Goal: Transaction & Acquisition: Book appointment/travel/reservation

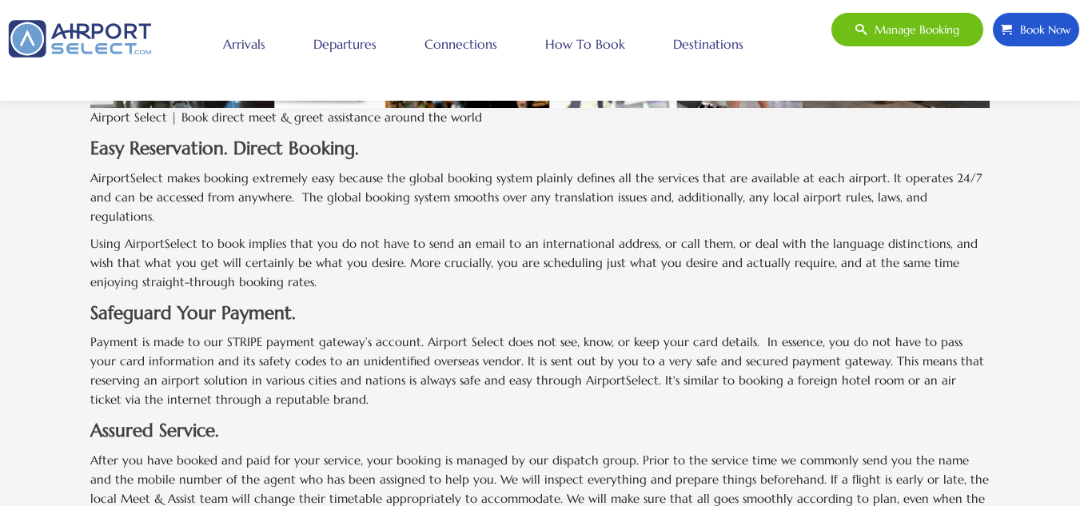
scroll to position [1174, 0]
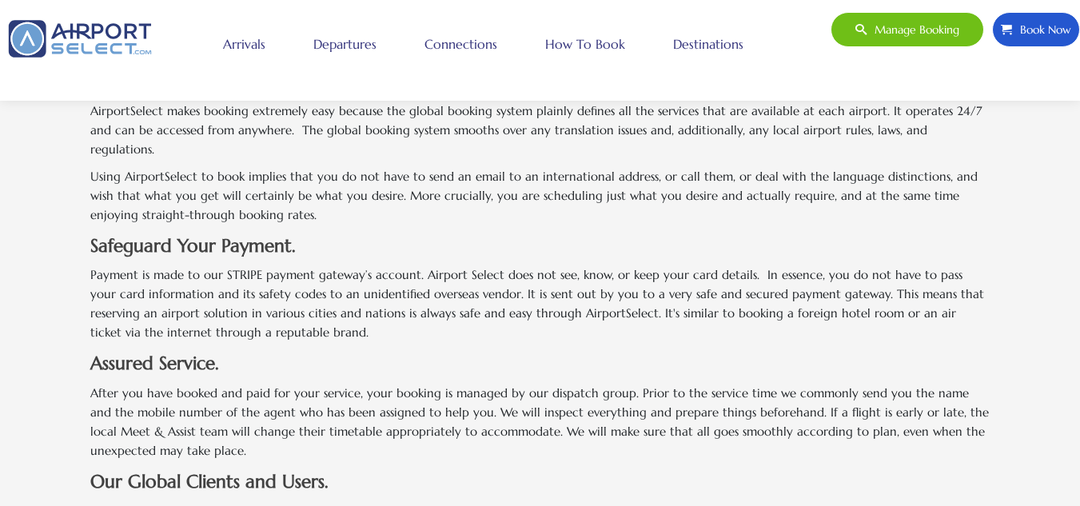
click at [356, 46] on link "Departures" at bounding box center [345, 44] width 71 height 40
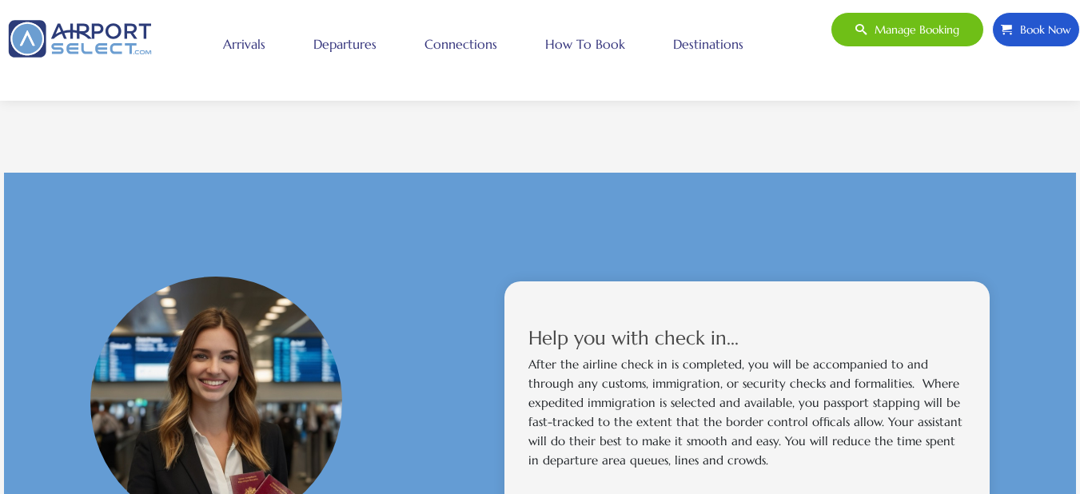
scroll to position [864, 0]
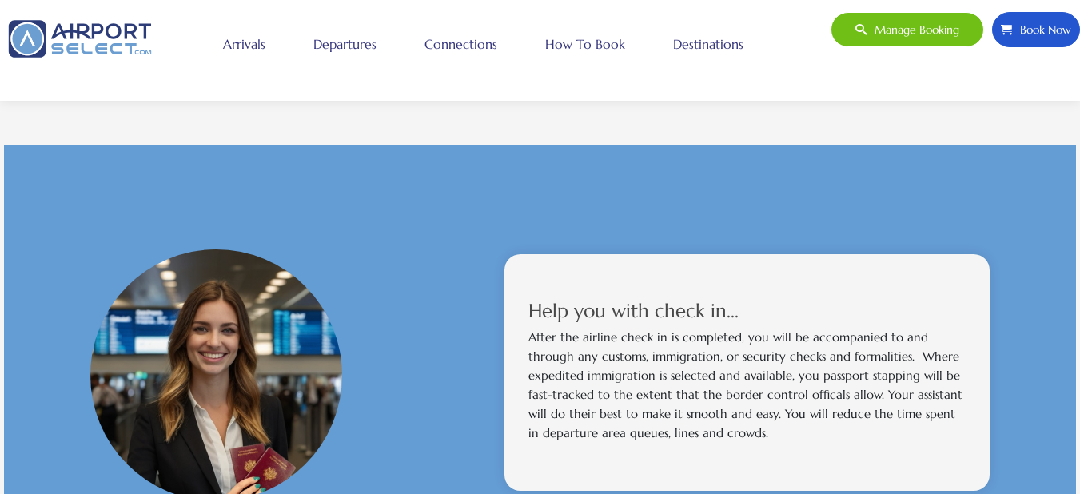
click at [1026, 26] on span "Book Now" at bounding box center [1041, 30] width 59 height 34
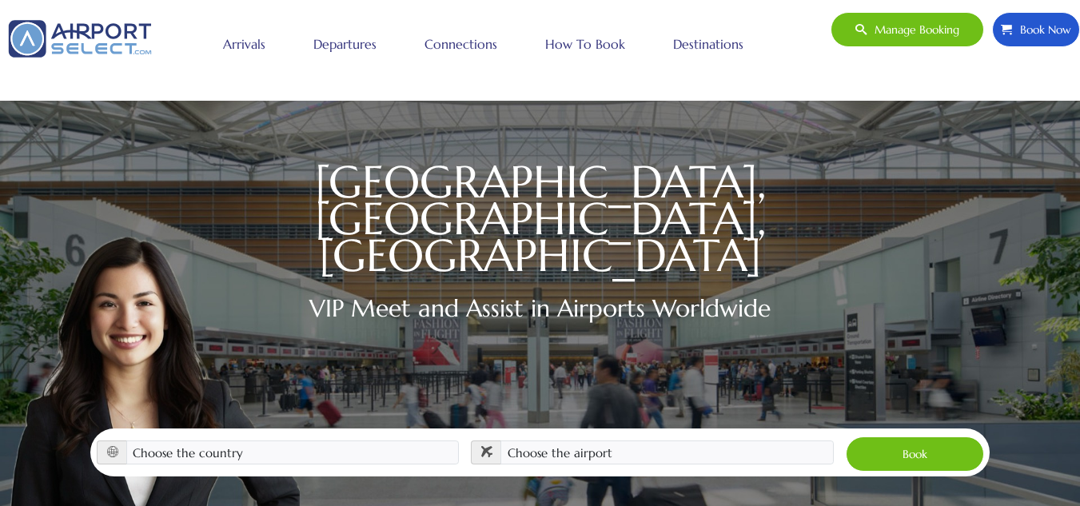
scroll to position [238, 0]
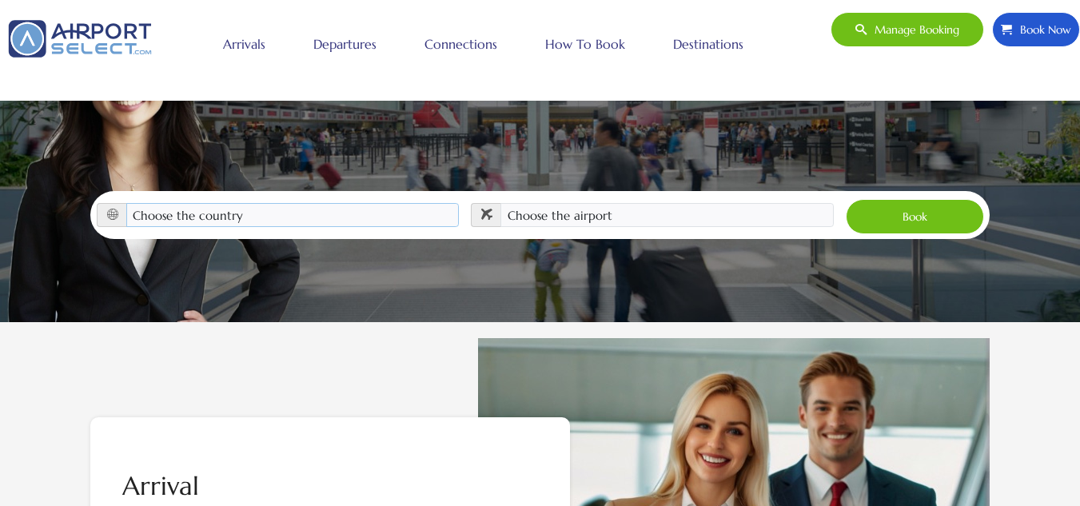
click at [306, 203] on select "Choose the country [GEOGRAPHIC_DATA] [GEOGRAPHIC_DATA] [GEOGRAPHIC_DATA] [GEOGR…" at bounding box center [292, 215] width 333 height 24
select select "[GEOGRAPHIC_DATA]"
click at [126, 203] on select "Choose the country [GEOGRAPHIC_DATA] [GEOGRAPHIC_DATA] [GEOGRAPHIC_DATA] [GEOGR…" at bounding box center [292, 215] width 333 height 24
click at [578, 203] on select "Choose the airport [GEOGRAPHIC_DATA] (ALB) [GEOGRAPHIC_DATA] ([GEOGRAPHIC_DATA]…" at bounding box center [667, 215] width 333 height 24
select select "JFK"
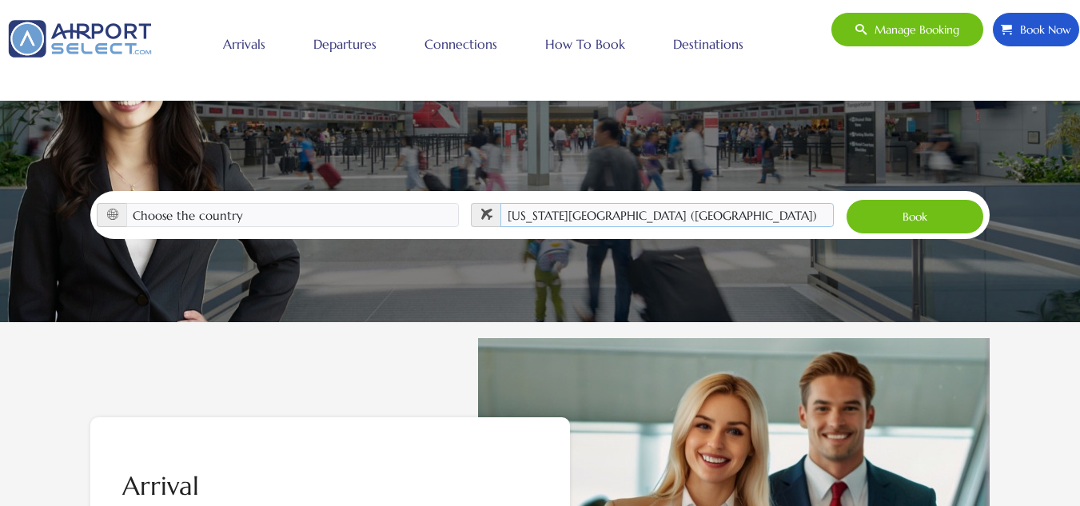
click at [501, 203] on select "Choose the airport [GEOGRAPHIC_DATA] (ALB) [GEOGRAPHIC_DATA] ([GEOGRAPHIC_DATA]…" at bounding box center [667, 215] width 333 height 24
click at [925, 199] on button "Book" at bounding box center [915, 216] width 138 height 35
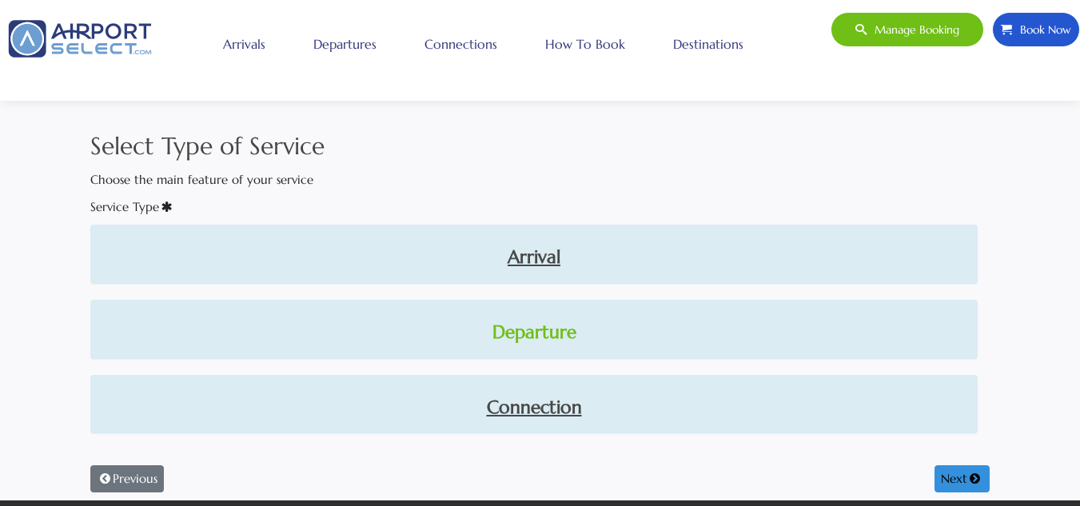
click at [548, 329] on link "Departure" at bounding box center [534, 332] width 862 height 27
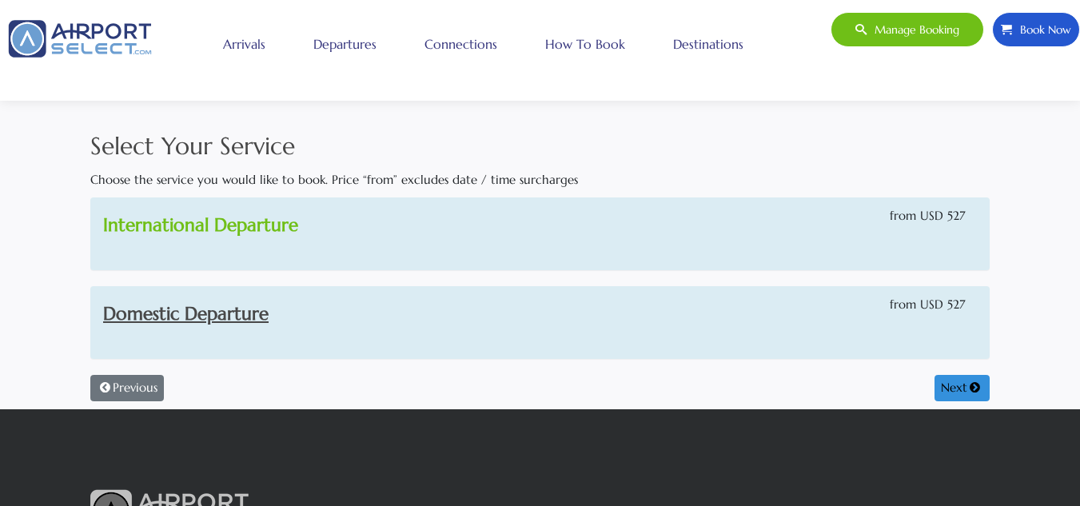
click at [275, 221] on link "International Departure" at bounding box center [200, 225] width 195 height 22
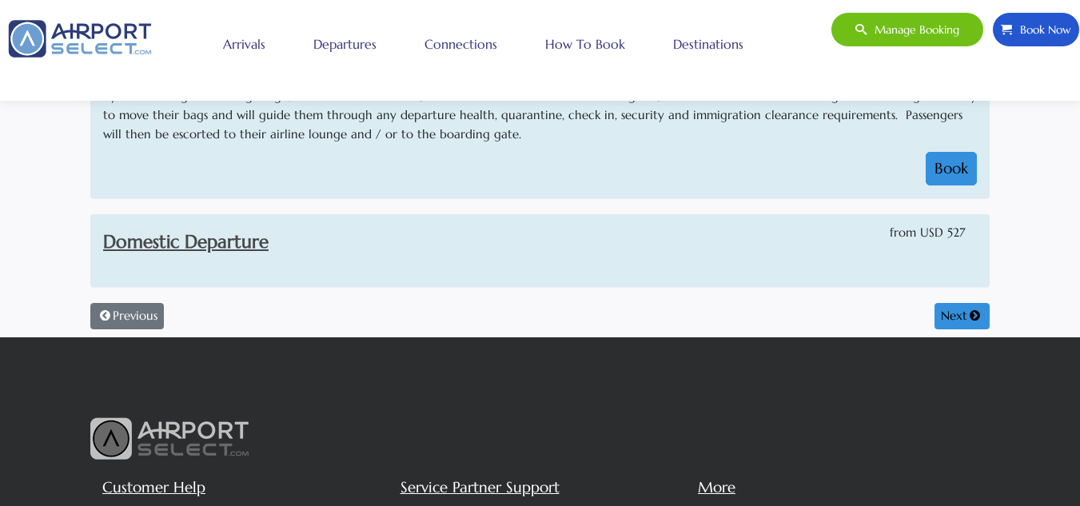
scroll to position [192, 0]
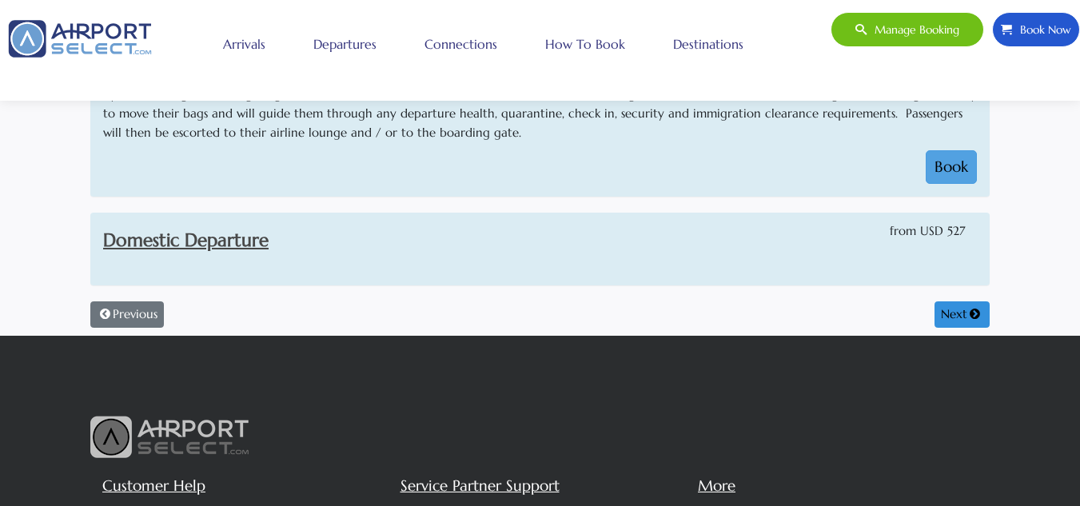
click at [944, 165] on button "Book" at bounding box center [951, 167] width 51 height 34
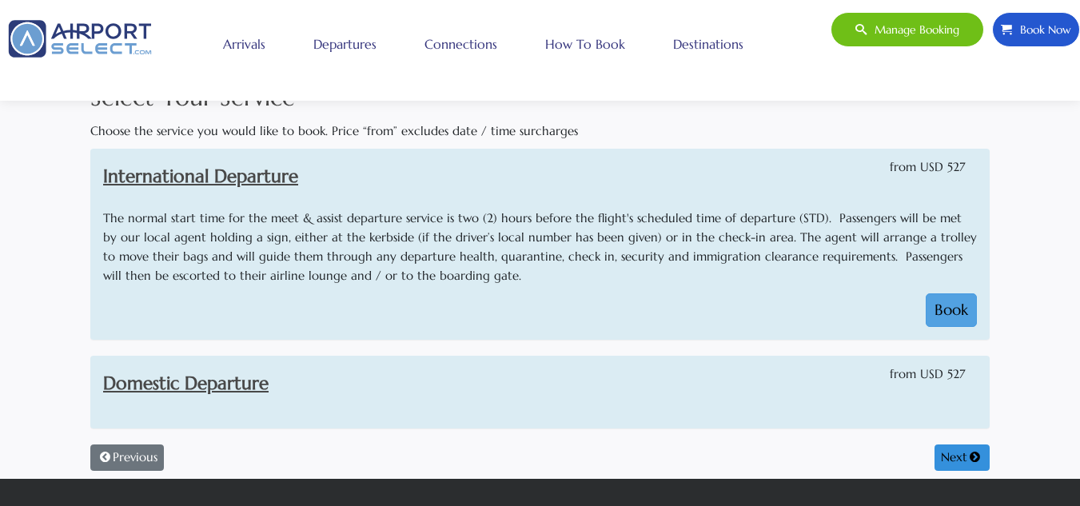
select select "1"
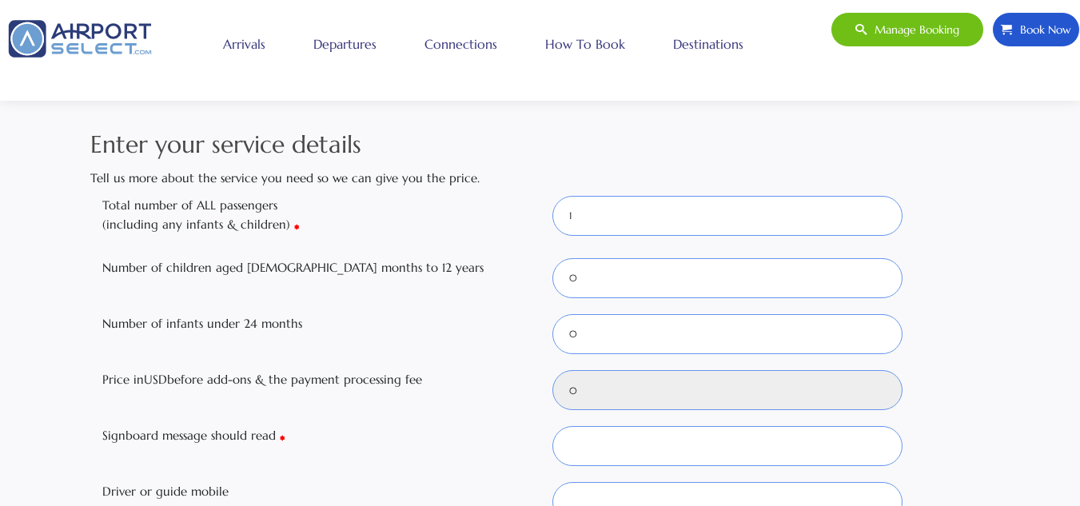
scroll to position [0, 0]
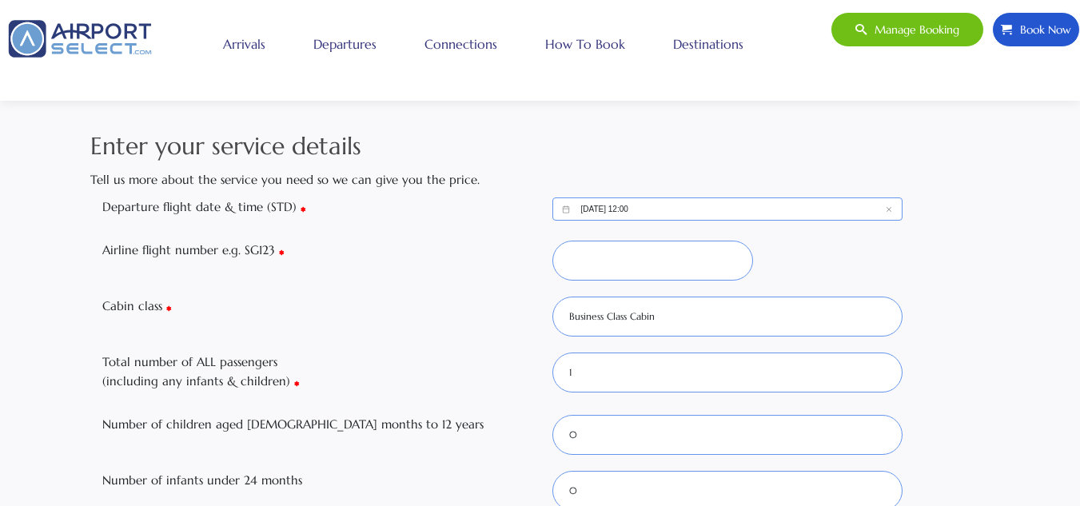
click at [580, 210] on input "09/29/2025, 12:00" at bounding box center [728, 209] width 351 height 23
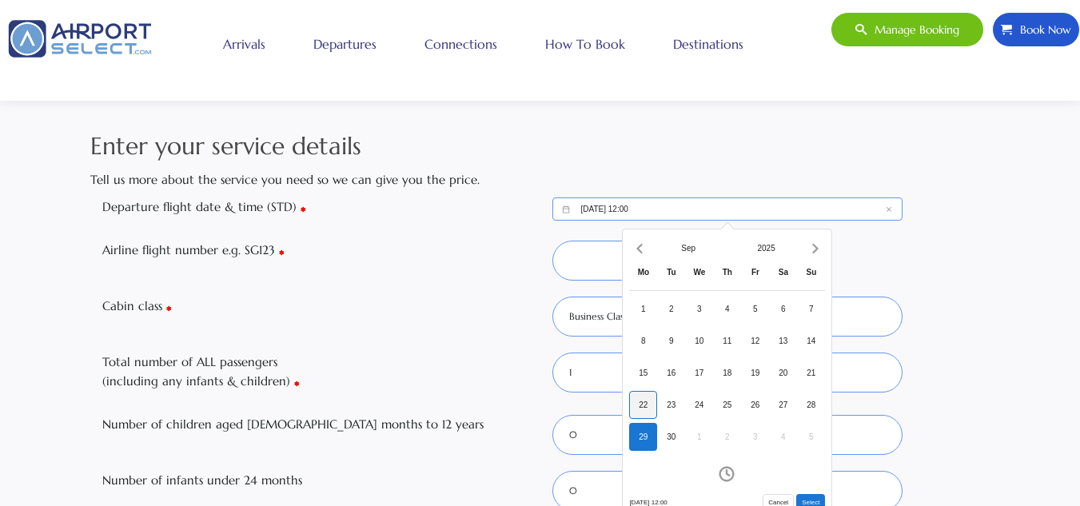
click at [640, 405] on div "22" at bounding box center [643, 405] width 28 height 28
click at [645, 402] on div "22" at bounding box center [643, 405] width 28 height 28
click at [665, 213] on input "09/29/2025, 12:00" at bounding box center [728, 209] width 351 height 23
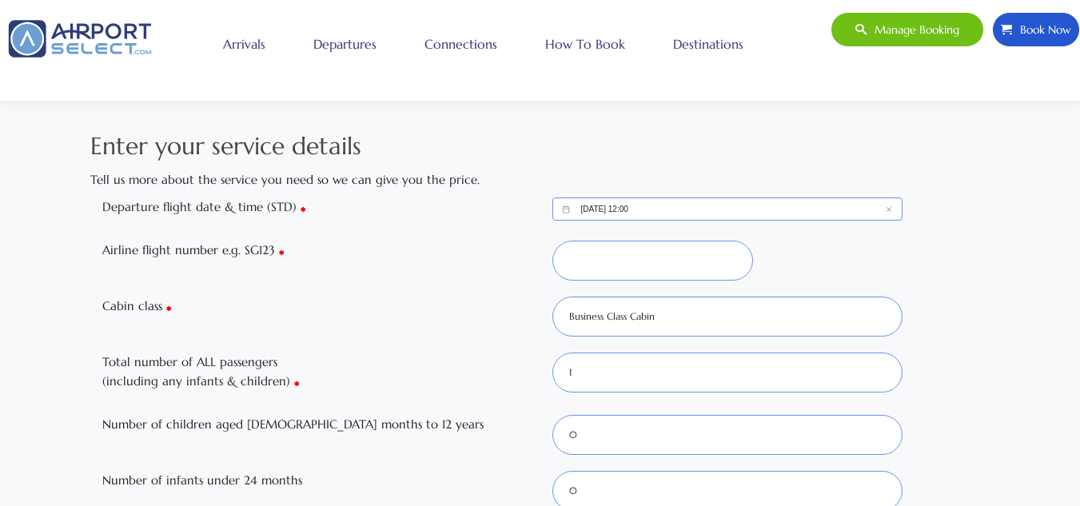
click at [608, 210] on input "09/29/2025, 12:00" at bounding box center [728, 209] width 351 height 23
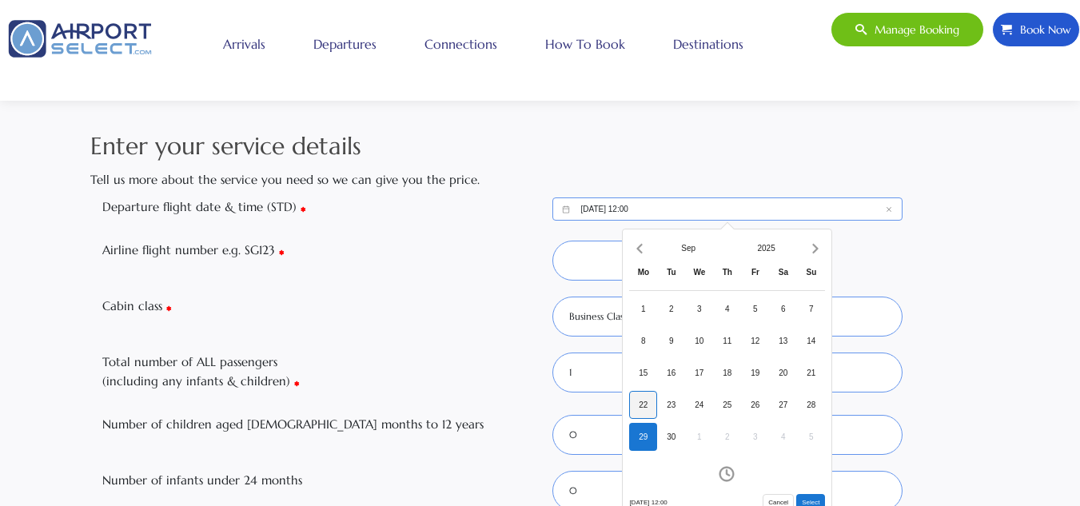
click at [643, 402] on div "22" at bounding box center [643, 405] width 28 height 28
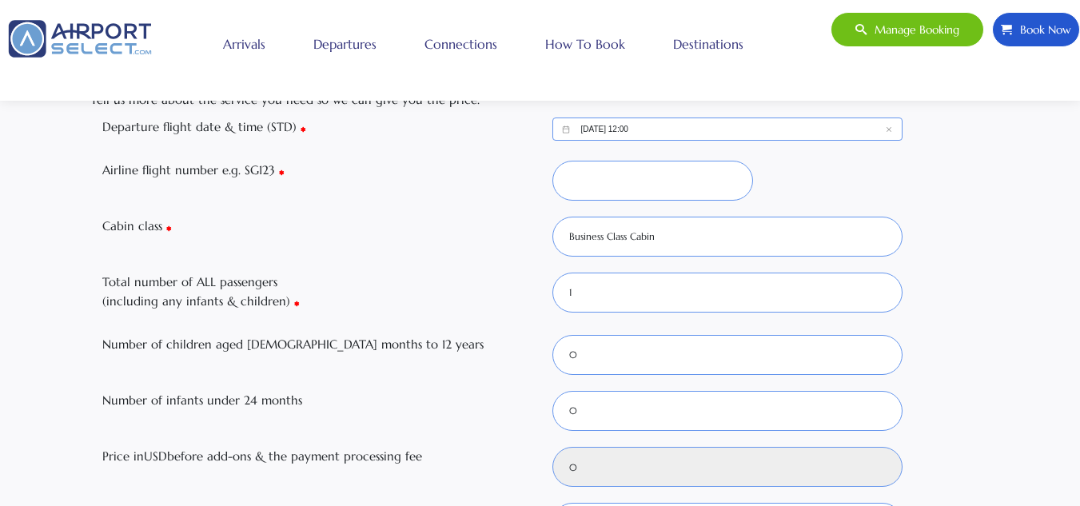
scroll to position [96, 0]
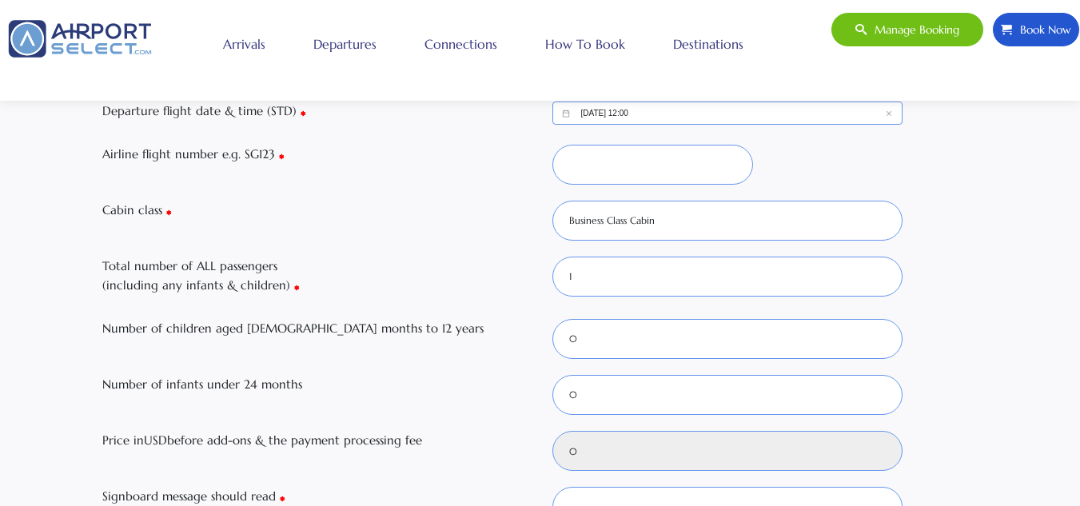
click at [589, 118] on input "09/29/2025, 12:00" at bounding box center [728, 113] width 351 height 23
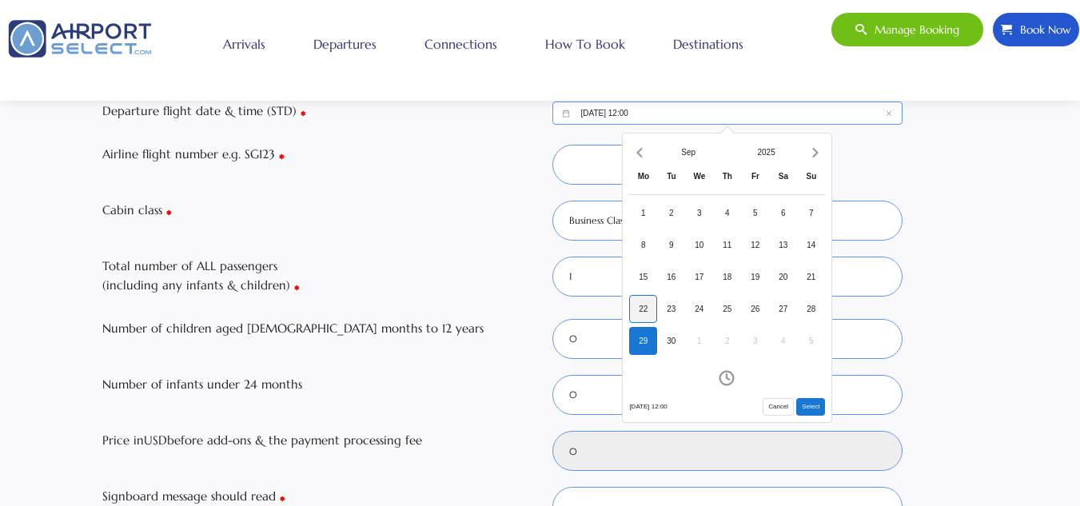
click at [644, 305] on div "22" at bounding box center [643, 309] width 28 height 28
click at [728, 378] on icon "Open time picker" at bounding box center [729, 376] width 4 height 6
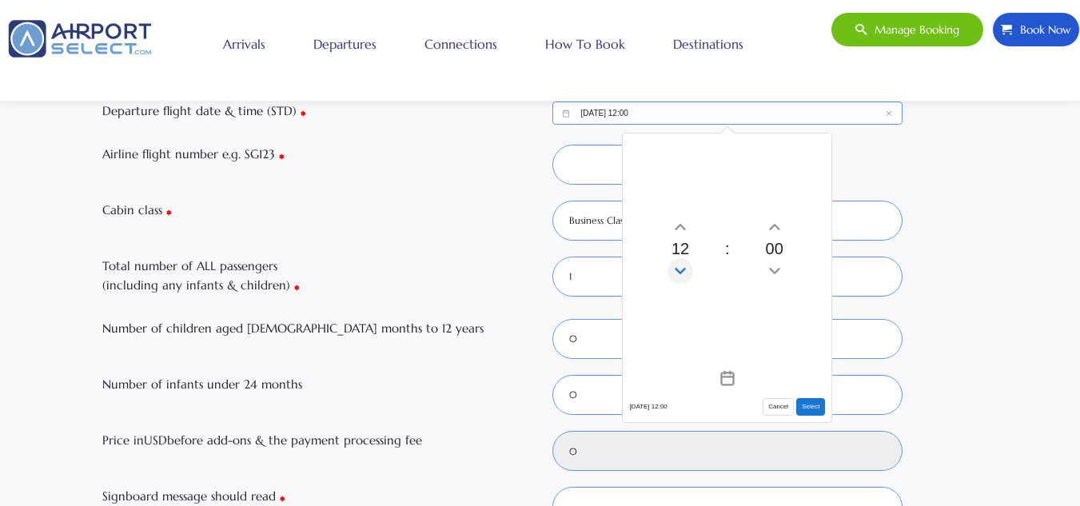
click at [685, 270] on icon "Decrement hours" at bounding box center [681, 271] width 18 height 26
click at [683, 224] on icon "Increment hours" at bounding box center [681, 227] width 10 height 6
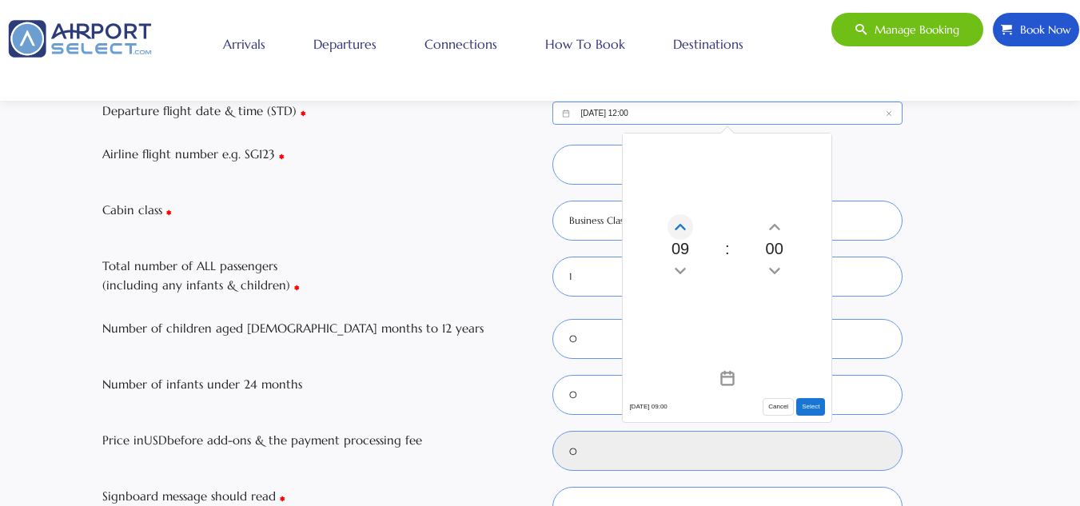
click at [683, 224] on icon "Increment hours" at bounding box center [681, 227] width 10 height 6
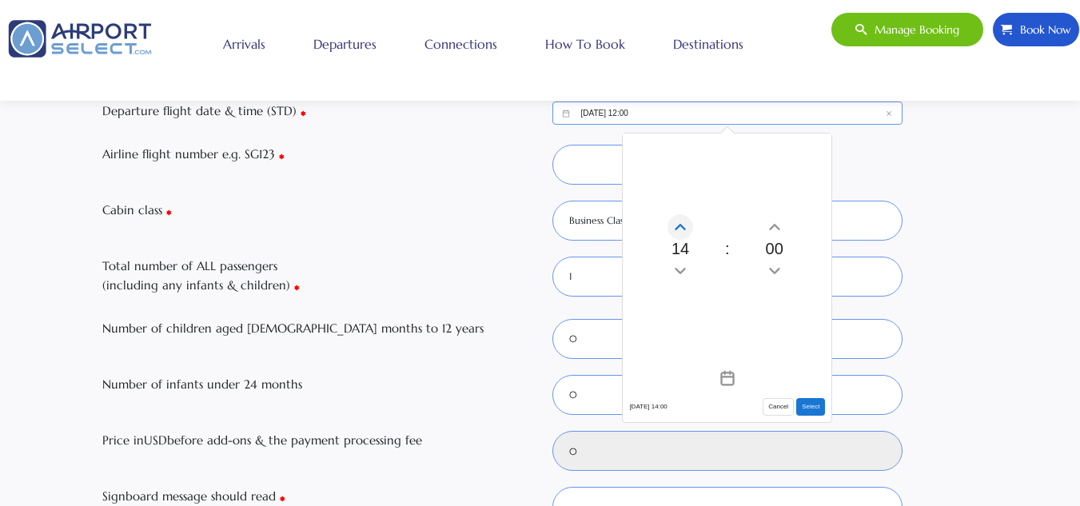
click at [683, 224] on icon "Increment hours" at bounding box center [681, 227] width 10 height 6
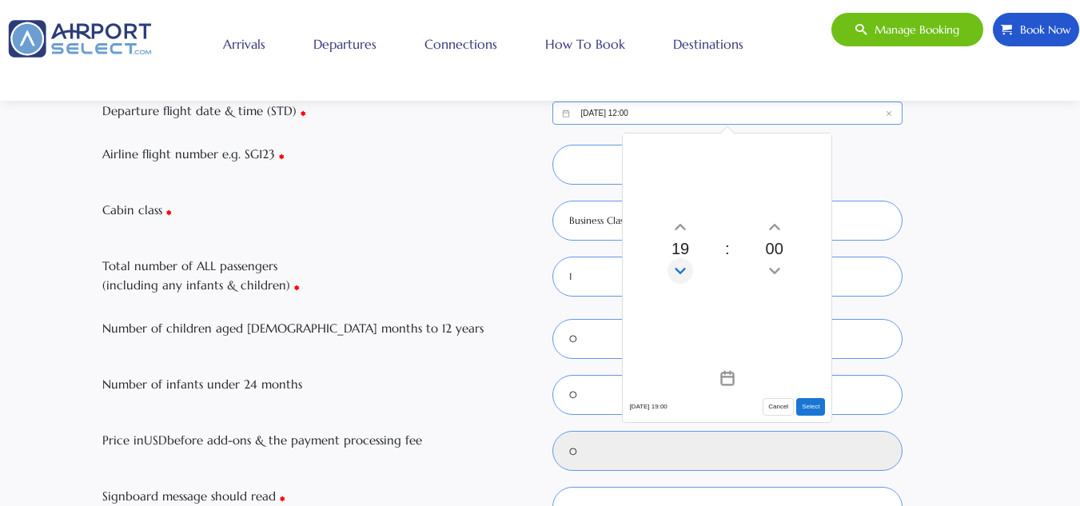
click at [678, 266] on icon "Decrement hours" at bounding box center [681, 271] width 18 height 26
click at [681, 228] on icon "Increment hours" at bounding box center [681, 227] width 18 height 26
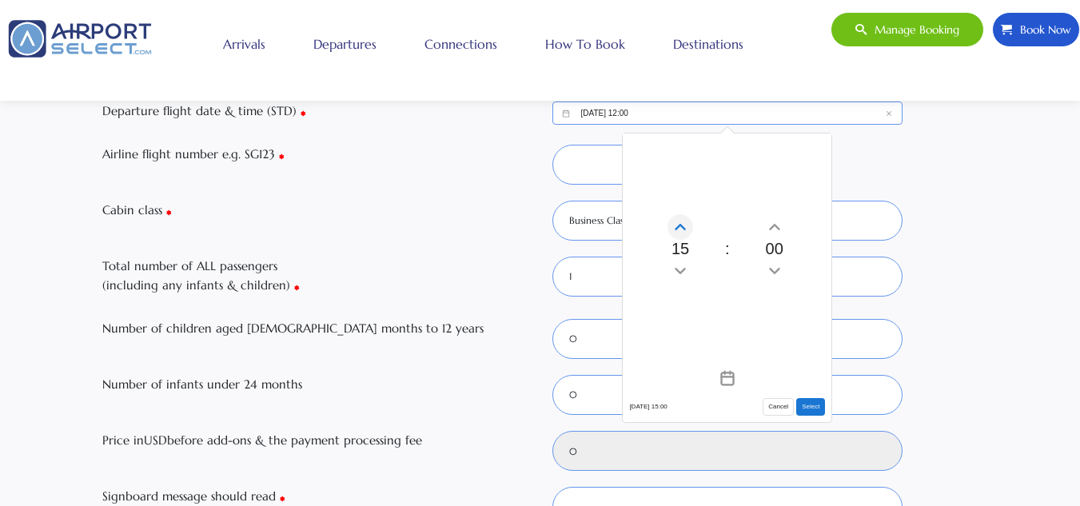
click at [681, 228] on icon "Increment hours" at bounding box center [681, 227] width 18 height 26
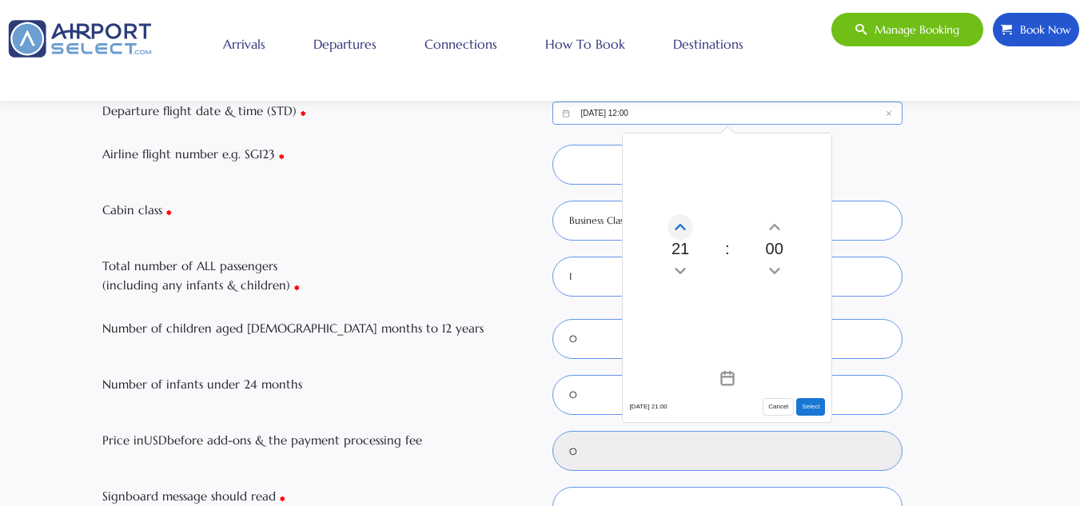
click at [681, 228] on icon "Increment hours" at bounding box center [681, 227] width 18 height 26
click at [775, 230] on icon "Increment minutes" at bounding box center [775, 227] width 18 height 26
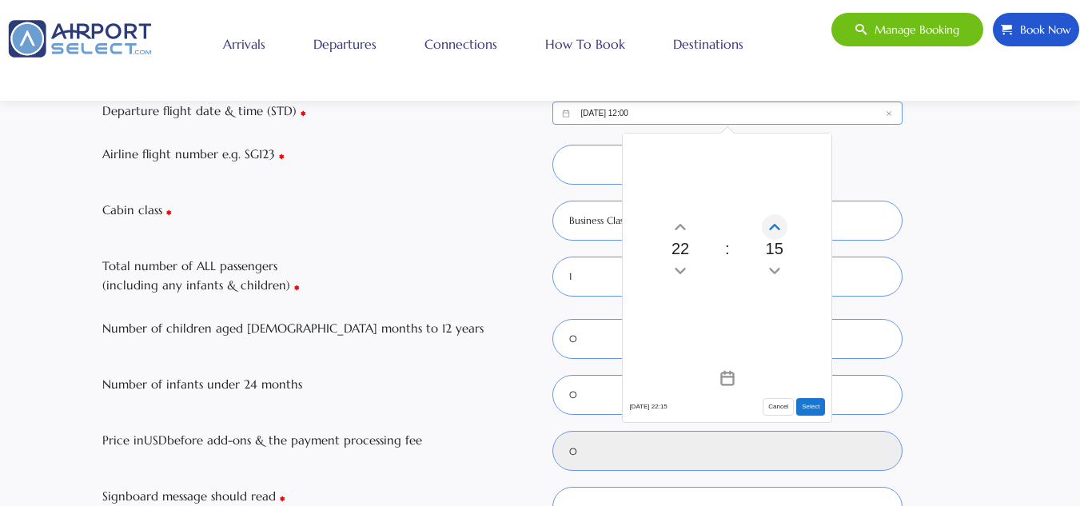
click at [775, 230] on icon "Increment minutes" at bounding box center [775, 227] width 18 height 26
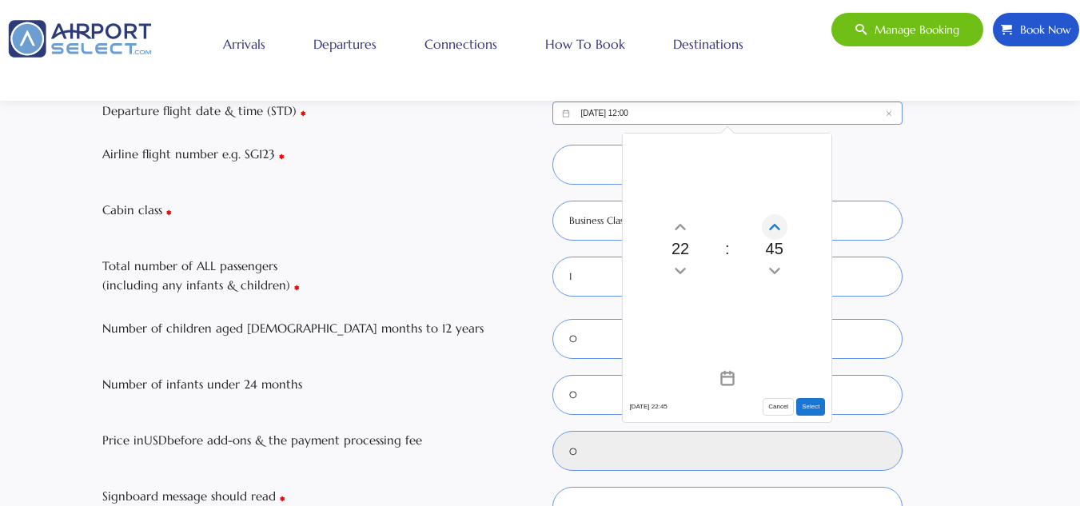
click at [775, 230] on icon "Increment minutes" at bounding box center [775, 227] width 18 height 26
click at [775, 260] on icon "Decrement minutes" at bounding box center [775, 271] width 18 height 26
click at [813, 402] on button "Select" at bounding box center [811, 407] width 29 height 18
type input "09/22/2025, 22:40"
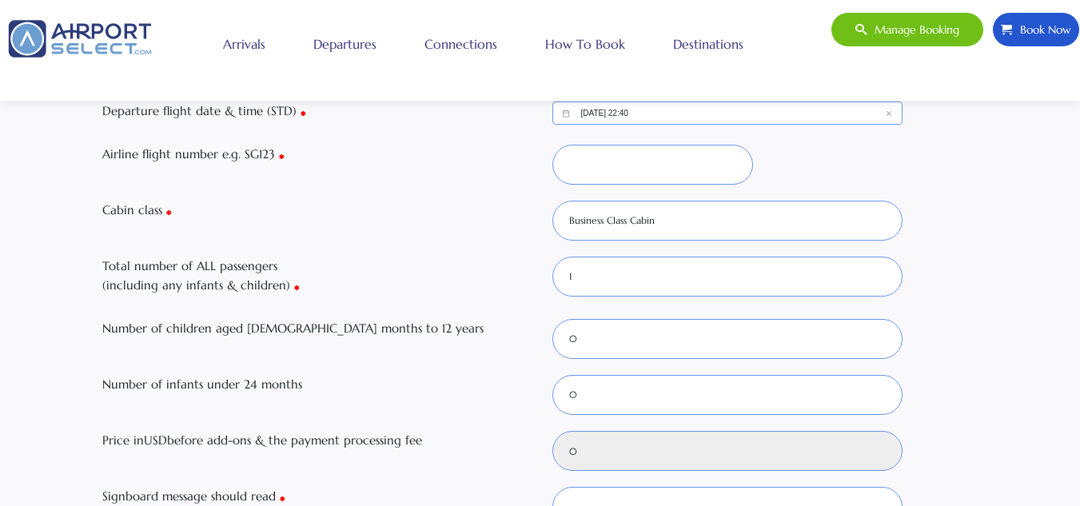
type input "527"
click at [845, 159] on div "Airline flight number e.g. SG123" at bounding box center [540, 165] width 900 height 40
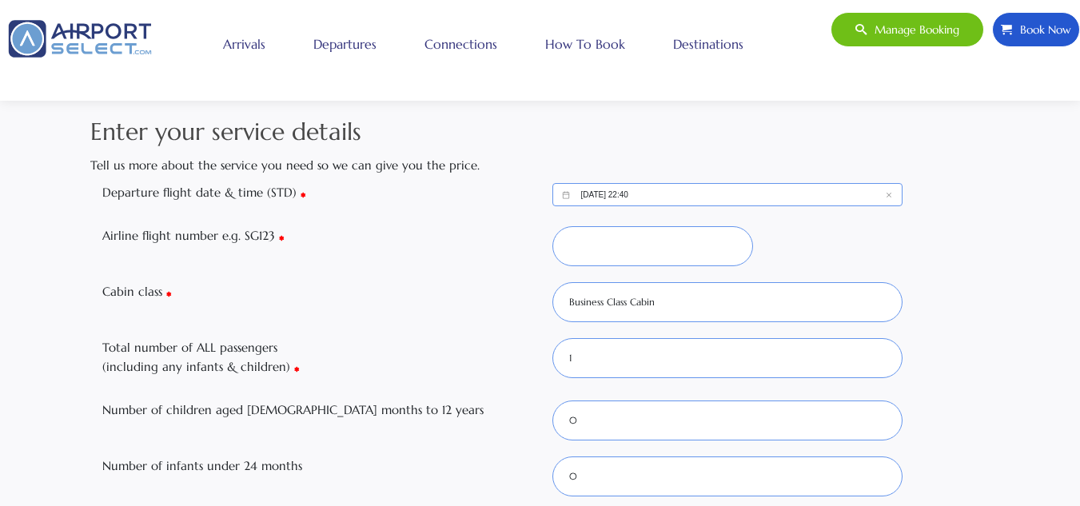
scroll to position [0, 0]
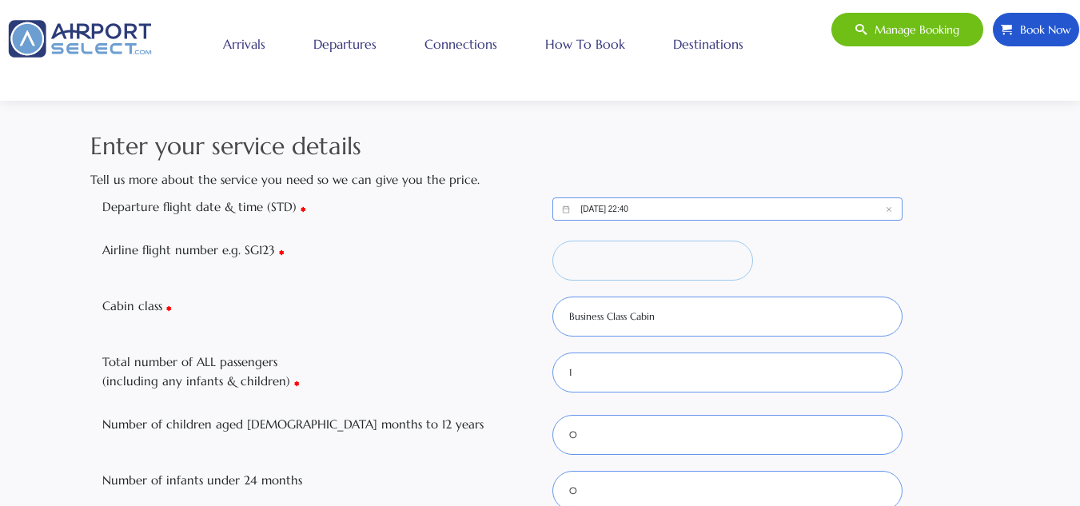
click at [653, 270] on input "Airline flight number e.g. SG123" at bounding box center [653, 261] width 201 height 40
type input "EY004"
click at [667, 317] on select "Business Class Cabin Economy Class Cabin First Class Cabin Mix of Cabins Premiu…" at bounding box center [728, 317] width 351 height 40
select select "F"
click at [553, 297] on select "Business Class Cabin Economy Class Cabin First Class Cabin Mix of Cabins Premiu…" at bounding box center [728, 317] width 351 height 40
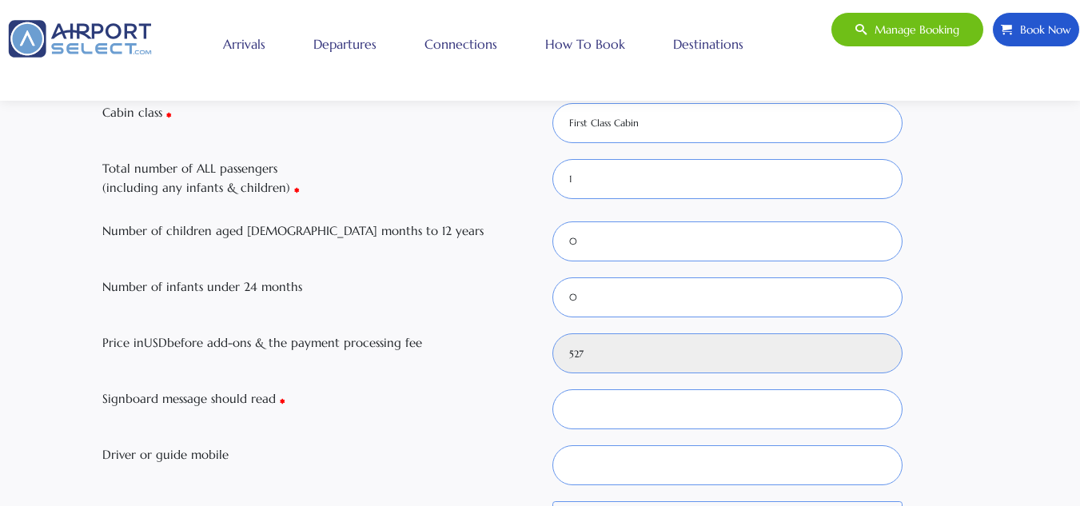
scroll to position [224, 0]
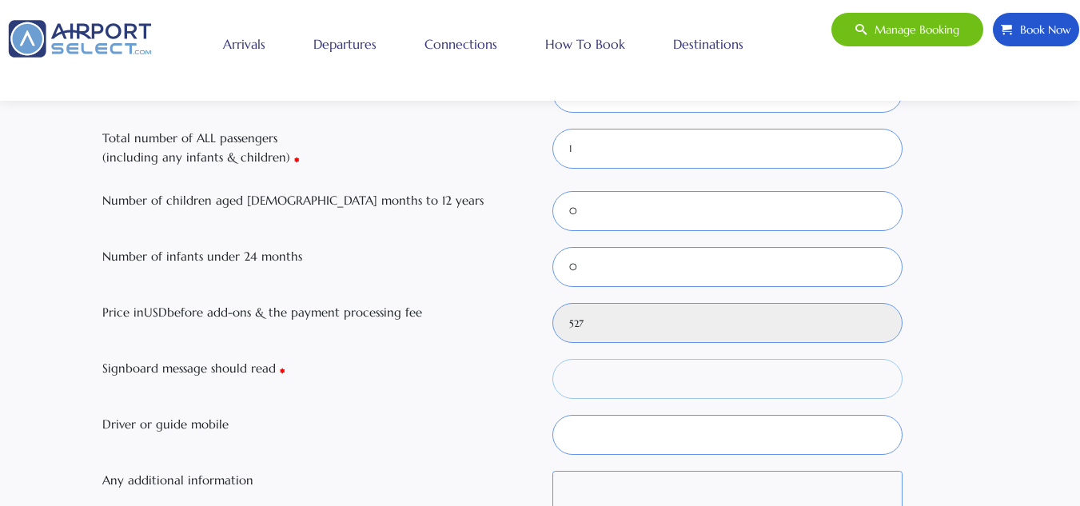
click at [632, 378] on input "Signboard message should read" at bounding box center [728, 379] width 351 height 40
type input "PRINCESS LOJAIN ALSAUD"
click at [968, 324] on div "Price in USD before add-ons & the payment processing fee 527" at bounding box center [540, 323] width 900 height 40
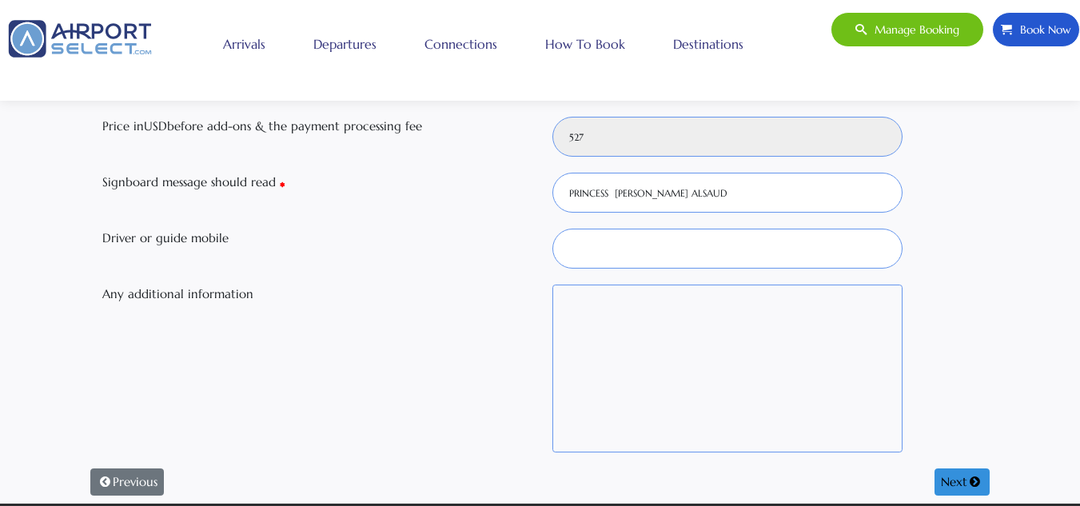
scroll to position [416, 0]
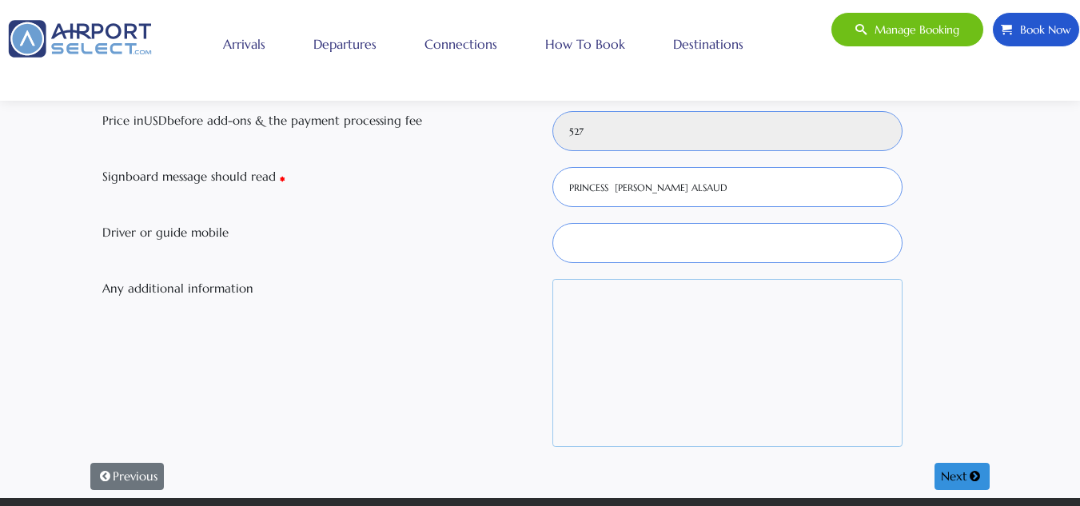
click at [710, 342] on textarea "Any additional information" at bounding box center [728, 363] width 351 height 168
click at [1049, 343] on div "Enter your service details Tell us more about the service you need so we can gi…" at bounding box center [540, 105] width 1080 height 786
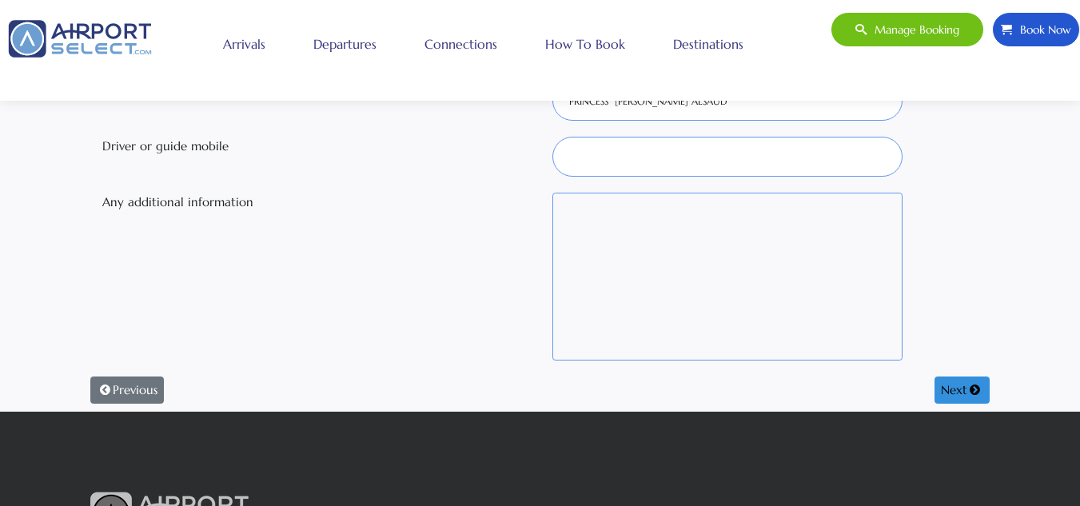
scroll to position [544, 0]
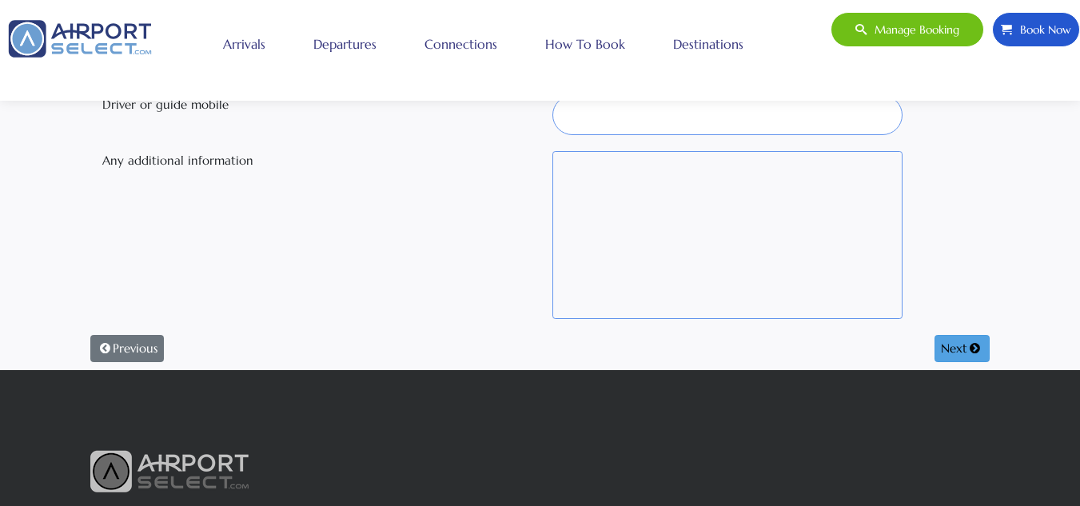
click at [943, 345] on button "Next" at bounding box center [962, 348] width 55 height 27
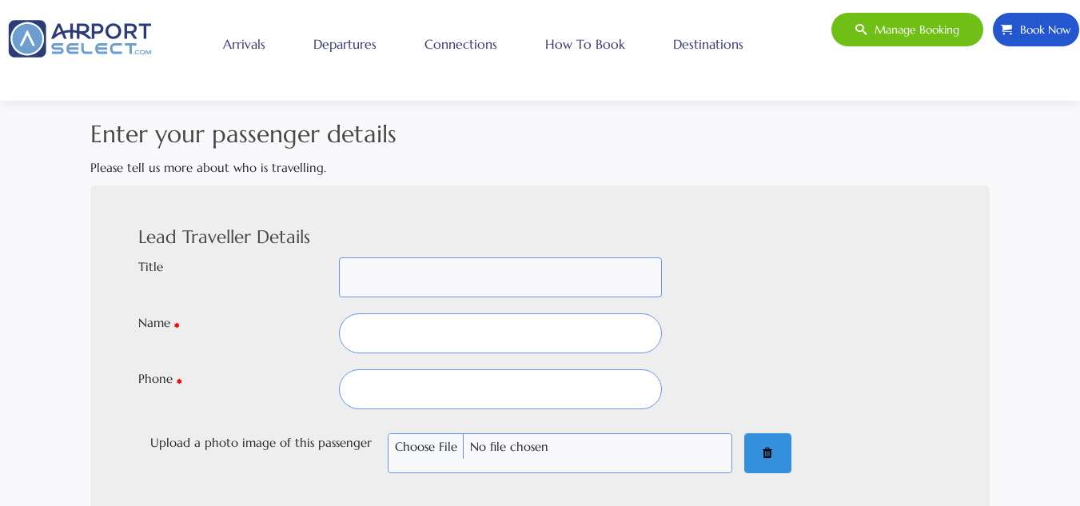
scroll to position [0, 0]
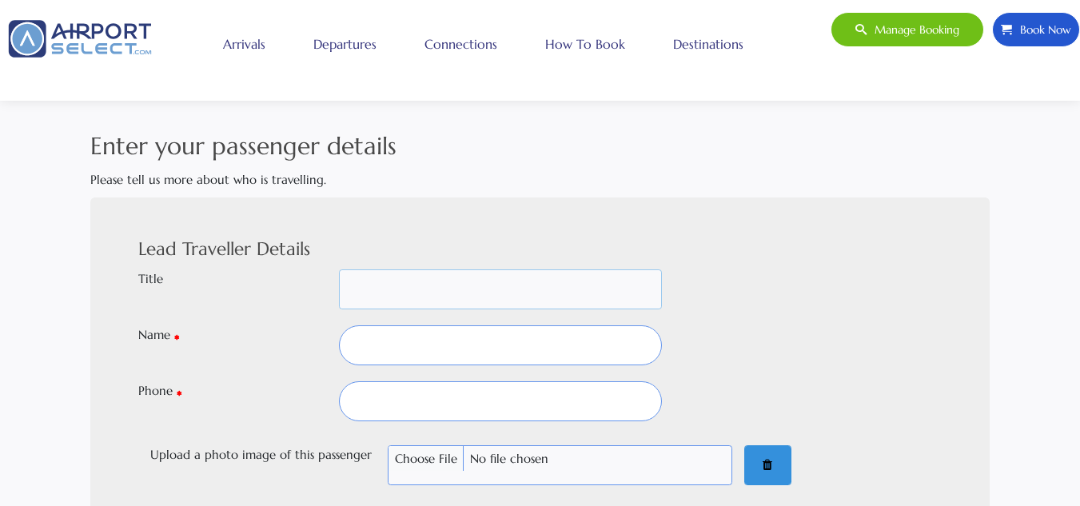
click at [493, 298] on select "Mr Mrs Dr Inf M/S Ms Sheika Shk Prof -" at bounding box center [500, 290] width 323 height 40
select select "MRS"
click at [339, 270] on select "Mr Mrs Dr Inf M/S Ms Sheika Shk Prof -" at bounding box center [500, 290] width 323 height 40
click at [365, 349] on input "text" at bounding box center [500, 345] width 323 height 40
type input "LOJAIN ALSAUD"
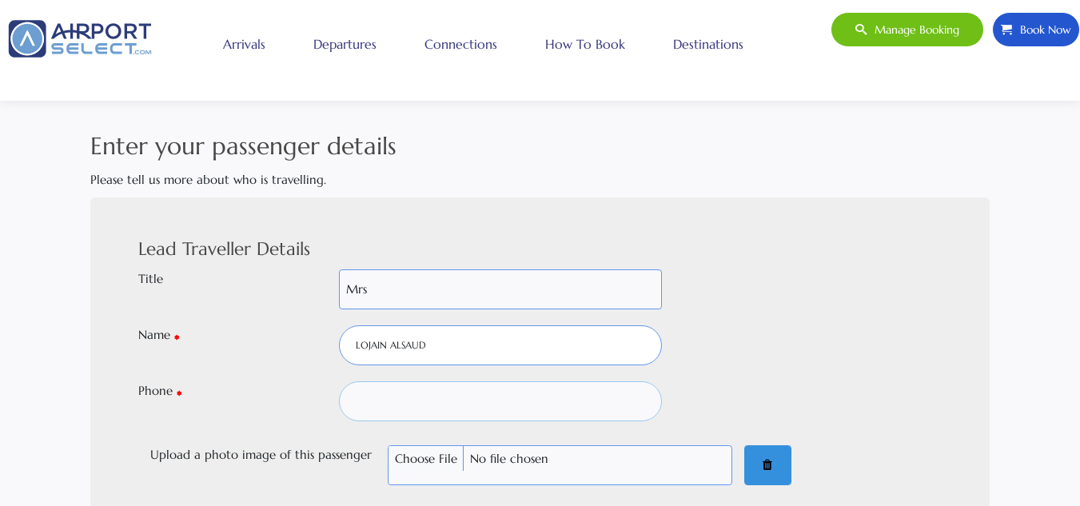
click at [393, 397] on input "text" at bounding box center [500, 401] width 323 height 40
type input "00966552824888"
click at [718, 339] on div at bounding box center [702, 345] width 67 height 40
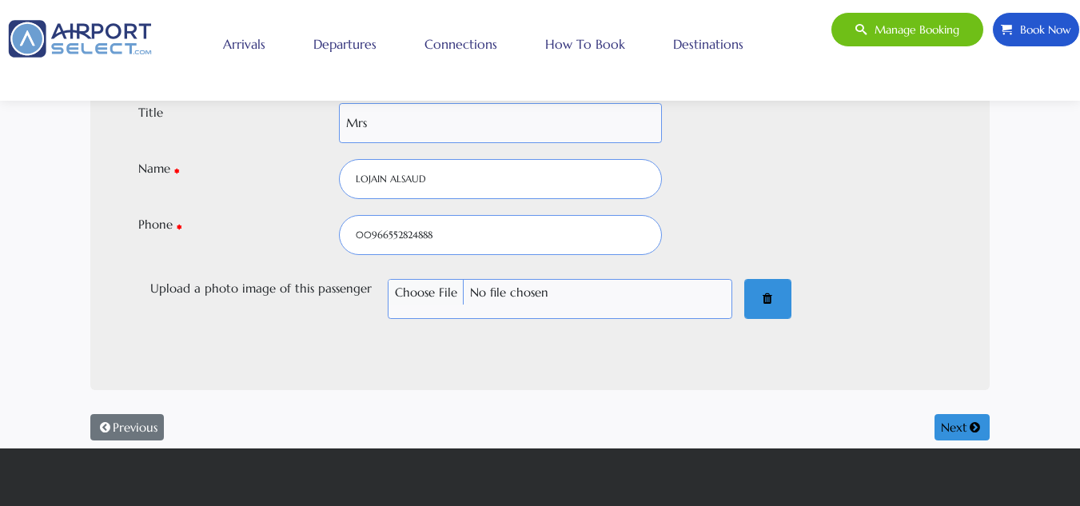
scroll to position [192, 0]
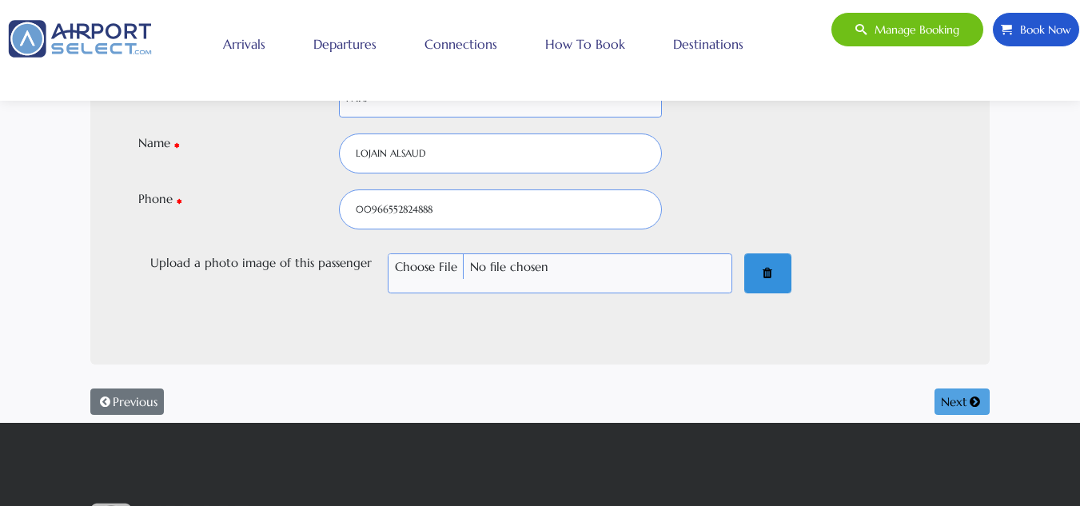
click at [947, 399] on button "Next" at bounding box center [962, 402] width 55 height 27
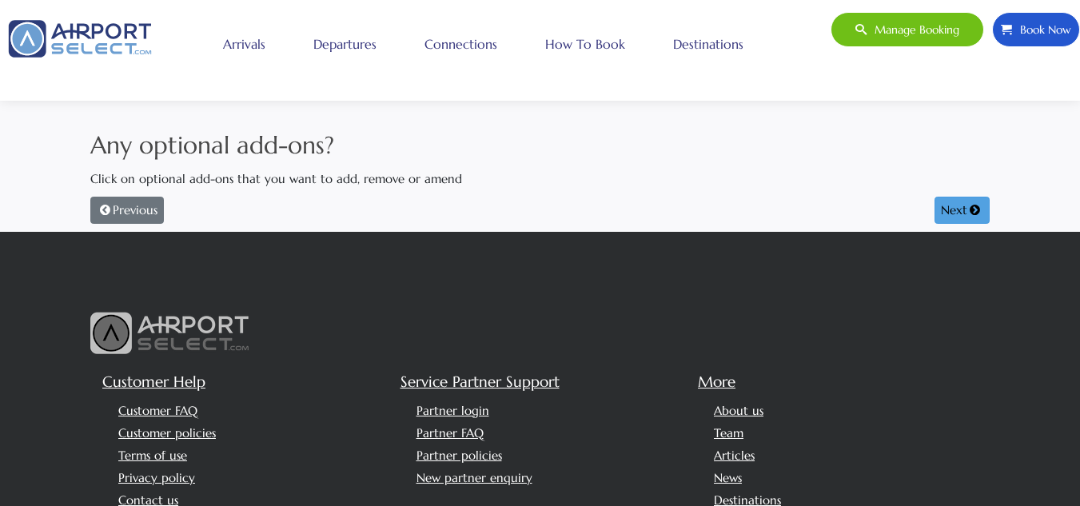
scroll to position [0, 0]
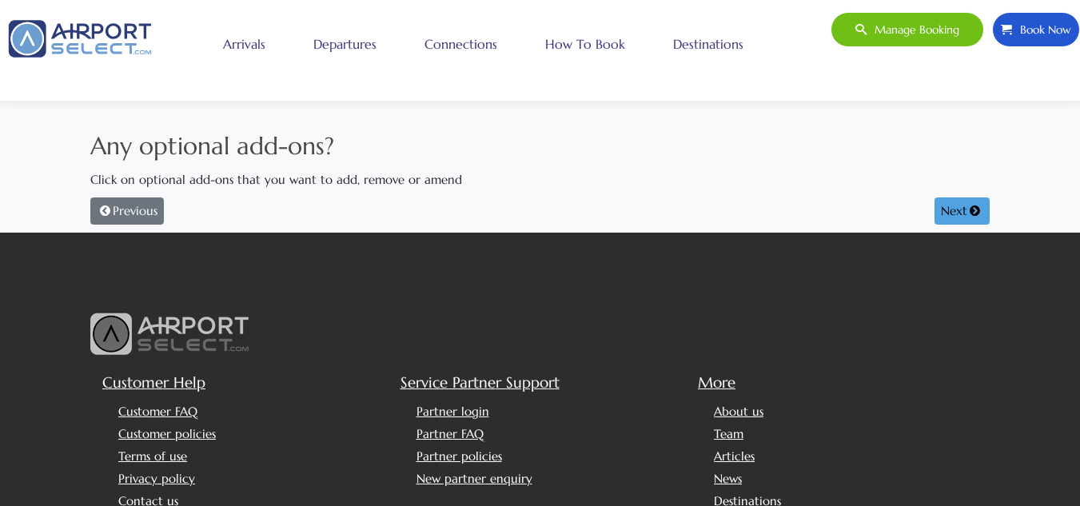
click at [952, 212] on button "Next" at bounding box center [962, 211] width 55 height 27
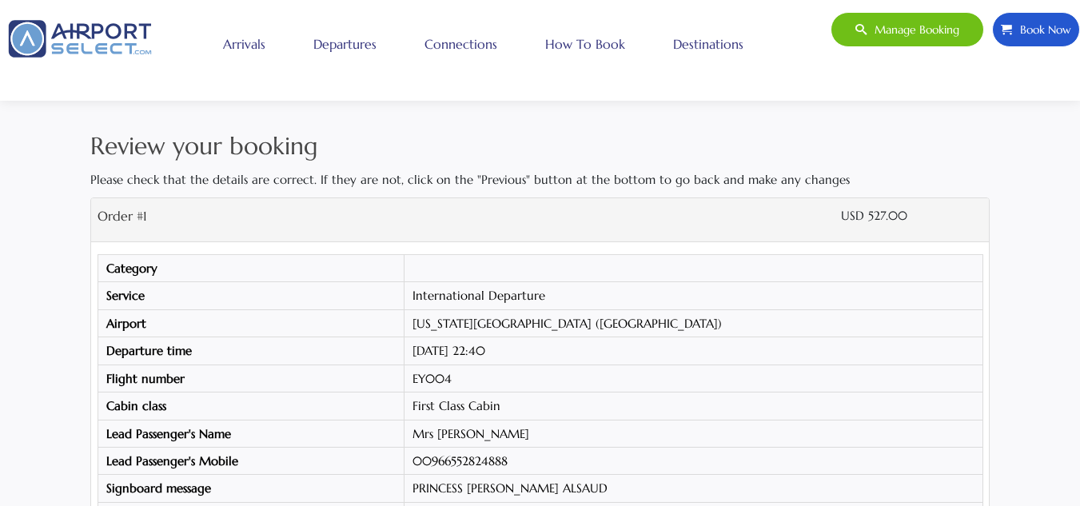
click at [977, 163] on h2 "Review your booking" at bounding box center [540, 146] width 900 height 36
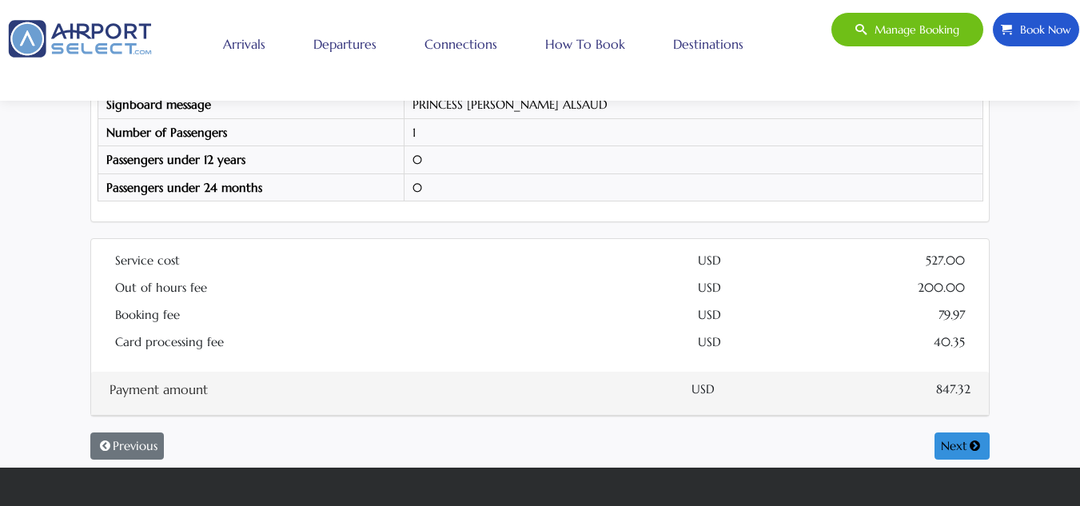
scroll to position [448, 0]
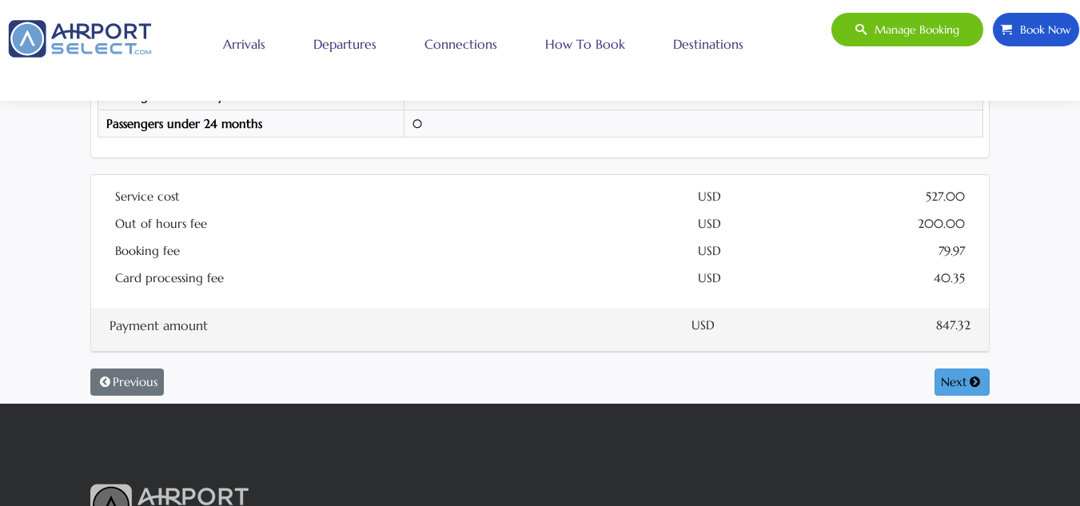
click at [952, 381] on button "Next" at bounding box center [962, 382] width 55 height 27
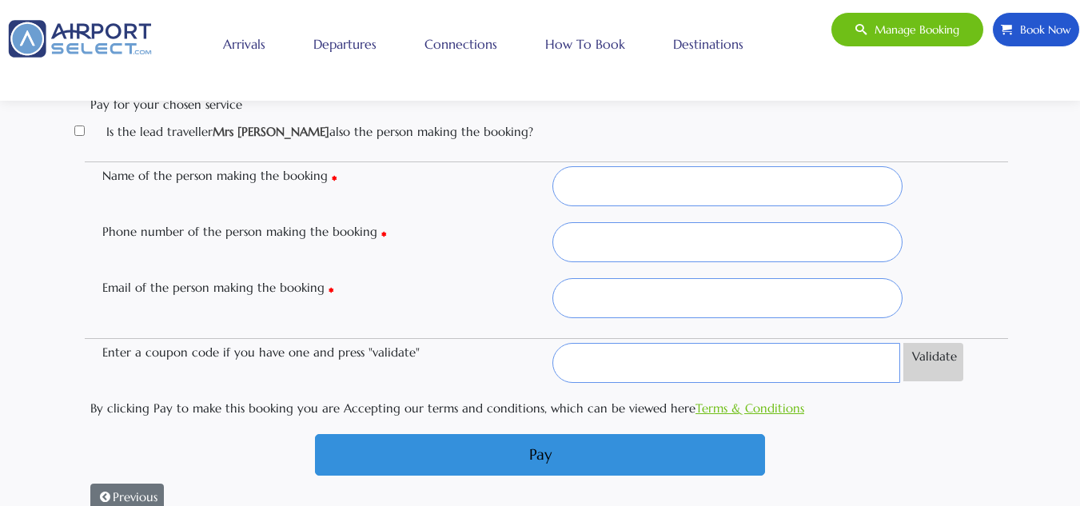
scroll to position [0, 0]
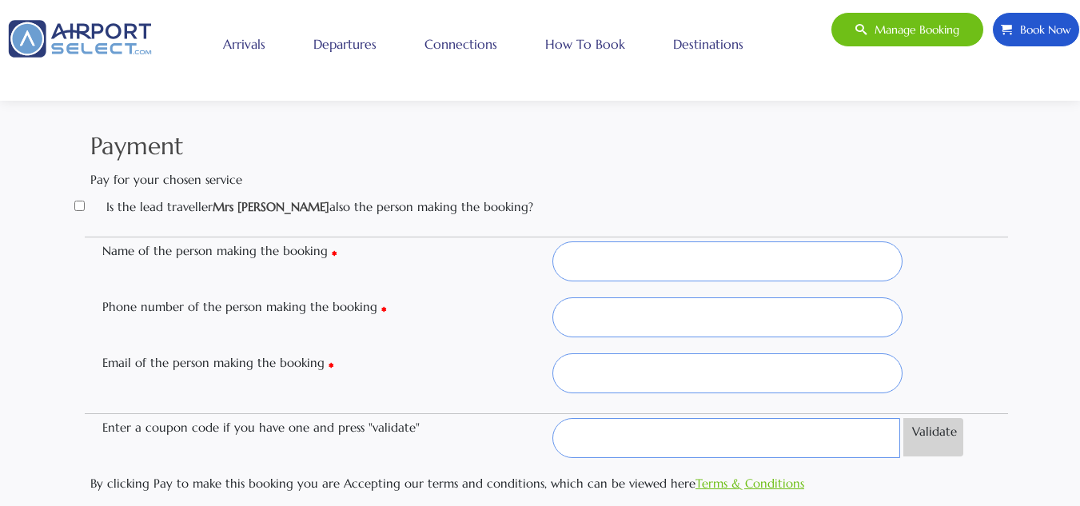
click at [928, 201] on div "Is the lead traveller Mrs LOJAIN ALSAUD also the person making the booking?" at bounding box center [540, 207] width 900 height 19
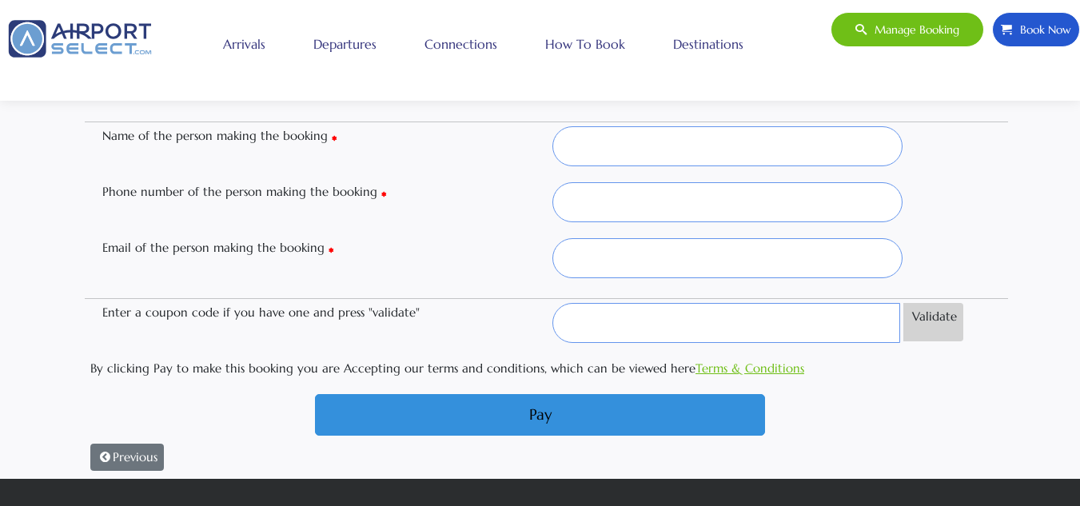
scroll to position [96, 0]
